Goal: Navigation & Orientation: Find specific page/section

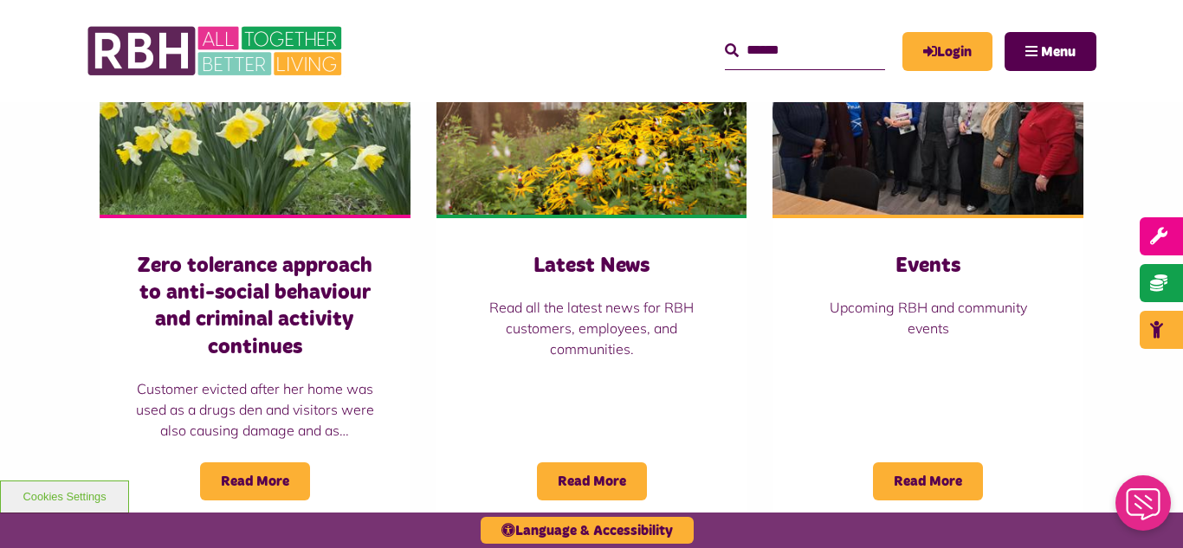
scroll to position [1282, 0]
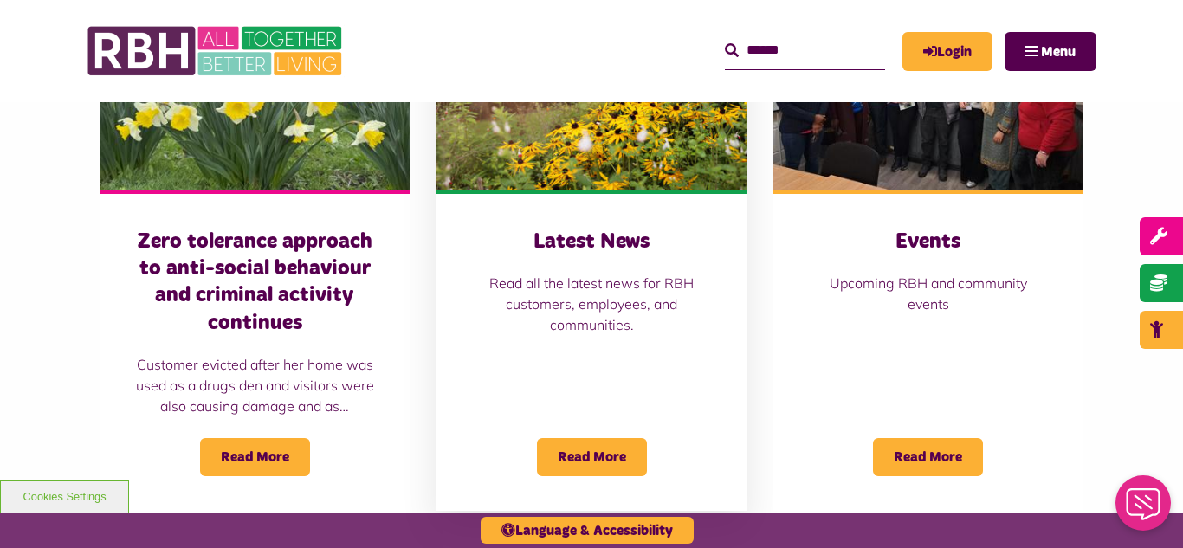
click at [621, 128] on img at bounding box center [592, 94] width 311 height 194
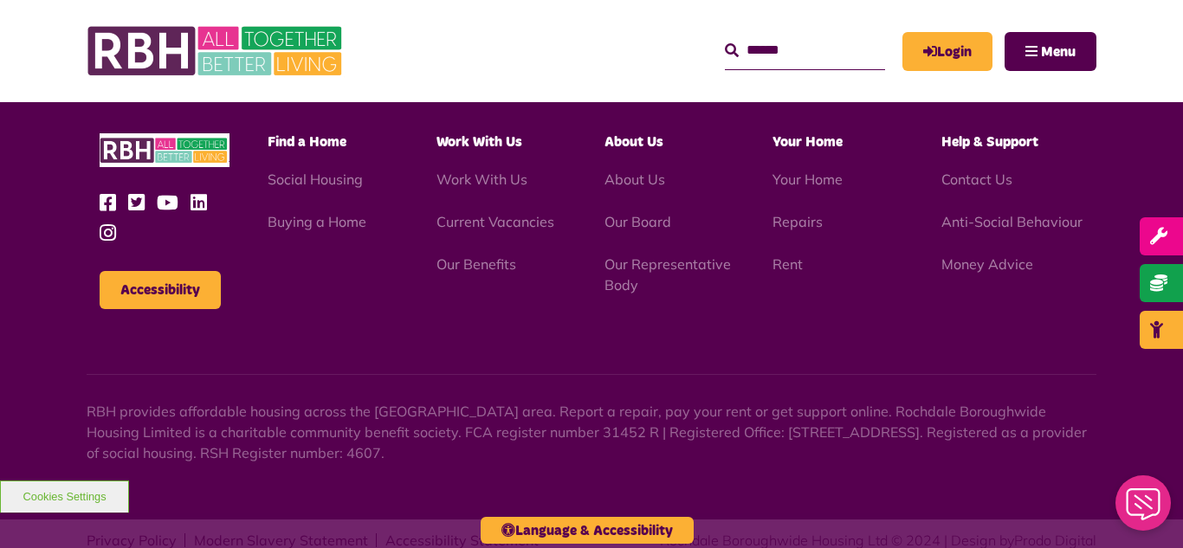
scroll to position [1886, 0]
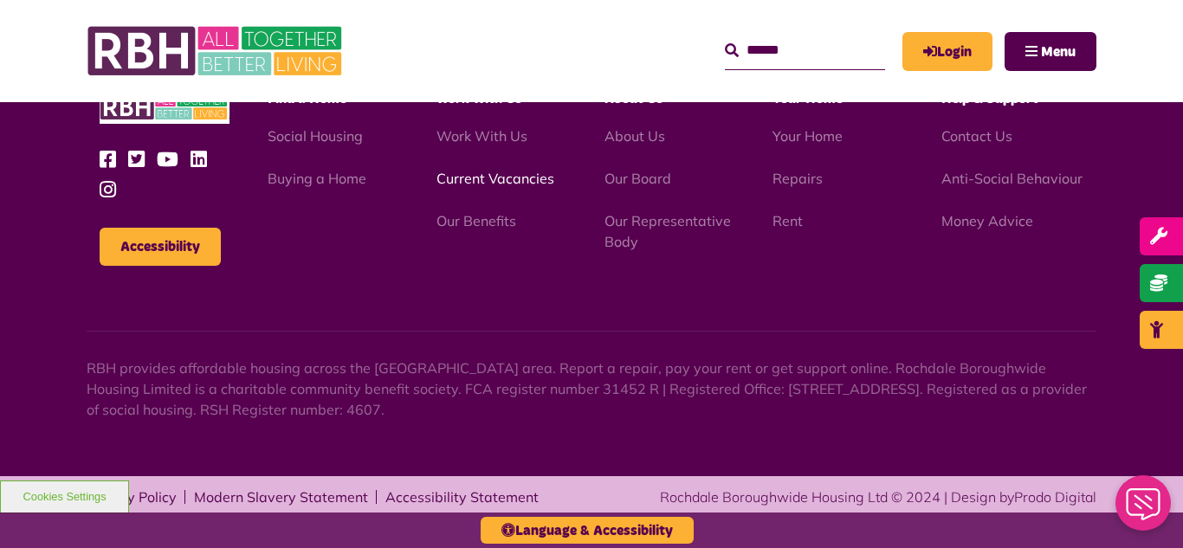
click at [476, 177] on link "Current Vacancies" at bounding box center [496, 178] width 118 height 17
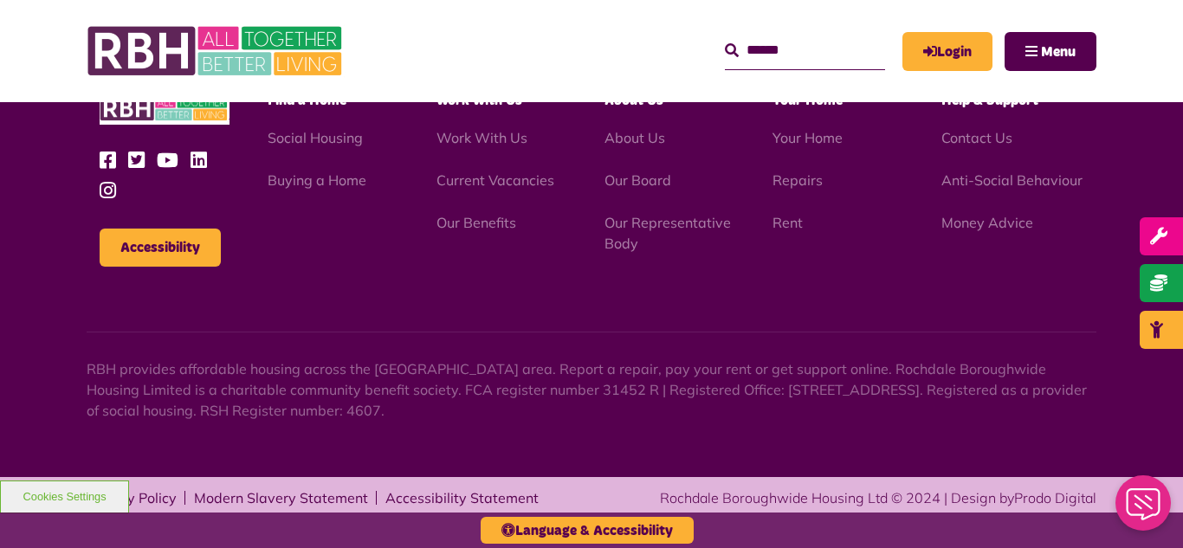
scroll to position [2863, 0]
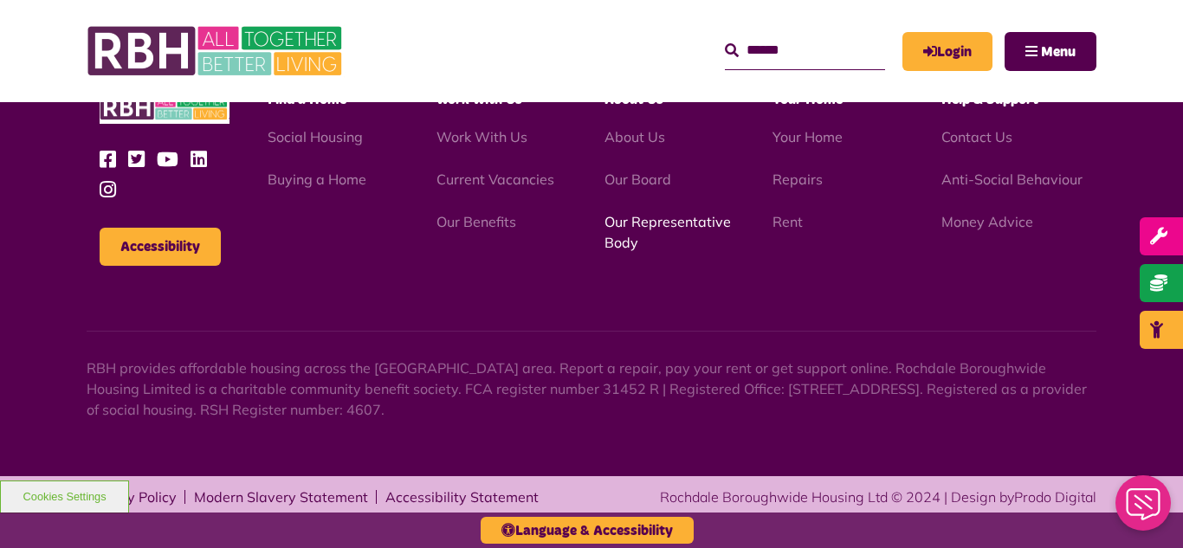
click at [655, 224] on link "Our Representative Body" at bounding box center [668, 232] width 126 height 38
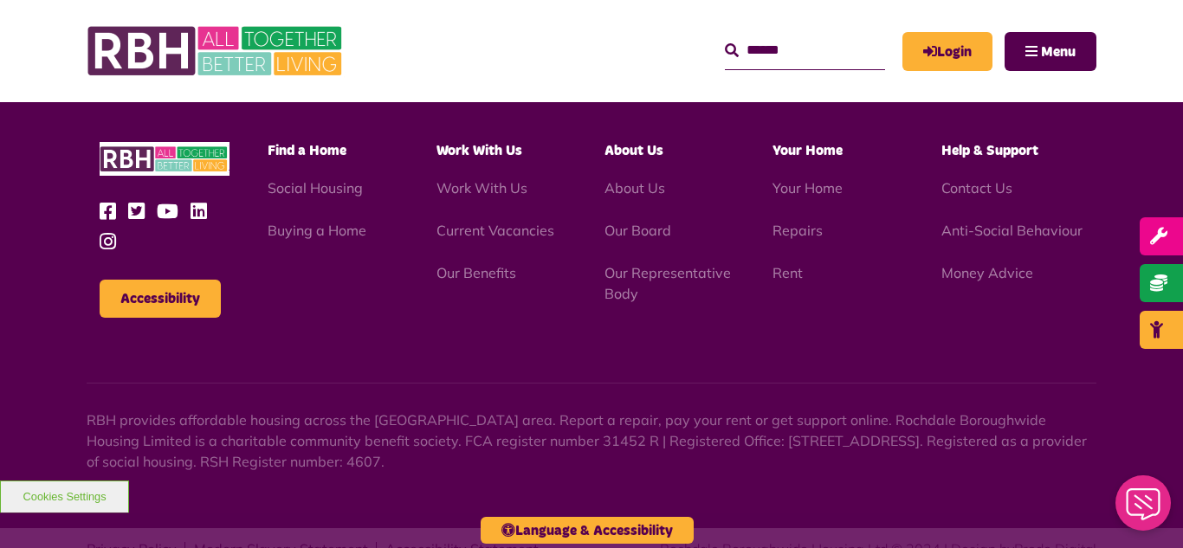
scroll to position [5030, 0]
